Goal: Ask a question

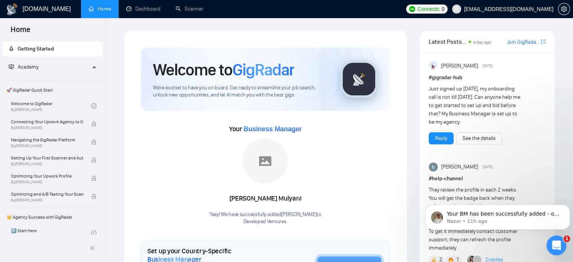
click at [556, 247] on icon "Open Intercom Messenger" at bounding box center [556, 244] width 12 height 12
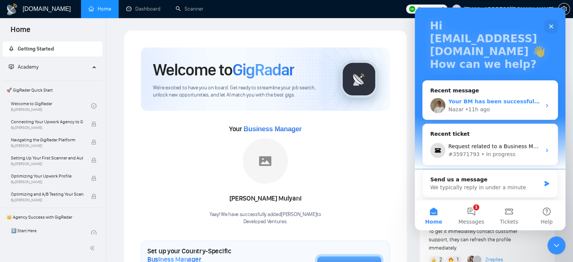
scroll to position [42, 0]
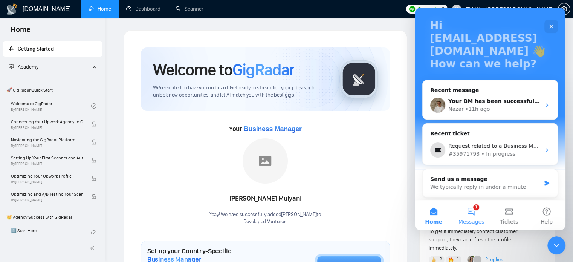
click at [476, 211] on button "1 Messages" at bounding box center [472, 215] width 38 height 30
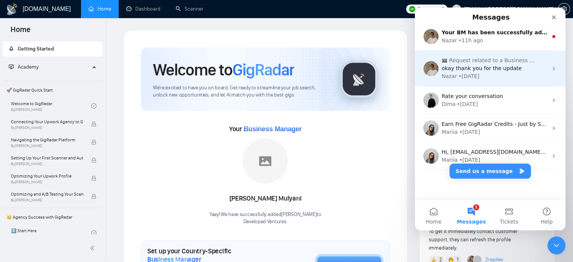
scroll to position [0, 0]
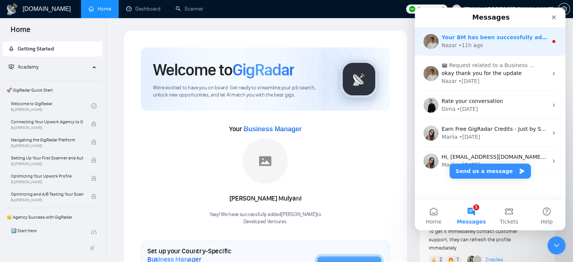
click at [482, 48] on div "Nazar • 11h ago" at bounding box center [495, 45] width 106 height 8
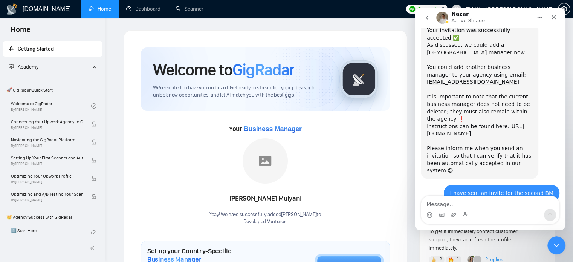
scroll to position [635, 0]
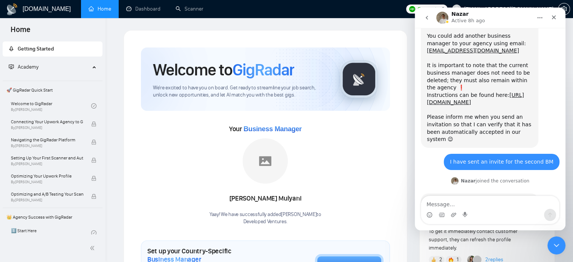
click at [480, 198] on div "Your BM has been successfully added - our apologies once again for the misunder…" at bounding box center [480, 216] width 106 height 37
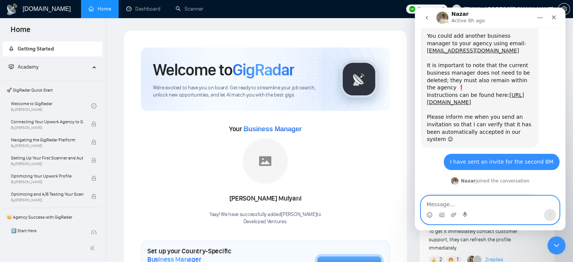
click at [468, 200] on textarea "Message…" at bounding box center [491, 202] width 138 height 13
type textarea "What are the next steps?"
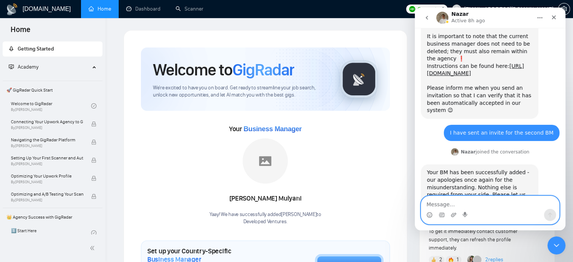
scroll to position [677, 0]
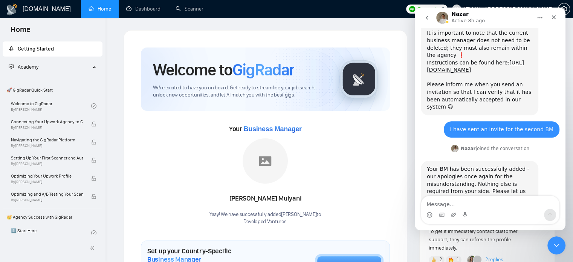
click at [402, 15] on ul "Home Dashboard Scanner" at bounding box center [240, 9] width 324 height 18
